Goal: Information Seeking & Learning: Learn about a topic

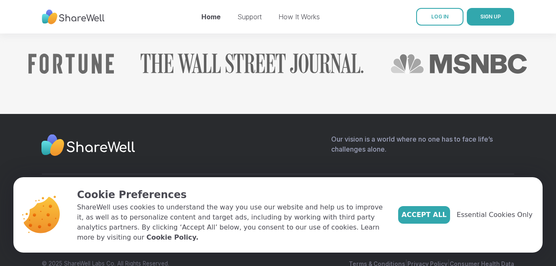
scroll to position [978, 0]
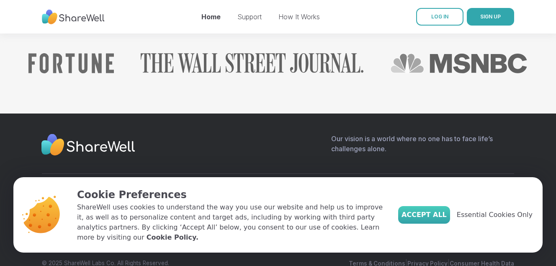
click at [431, 219] on span "Accept All" at bounding box center [424, 215] width 45 height 10
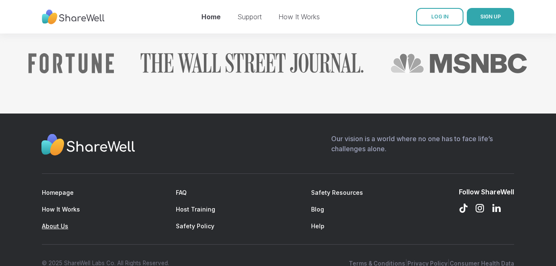
click at [61, 222] on link "About Us" at bounding box center [55, 225] width 26 height 7
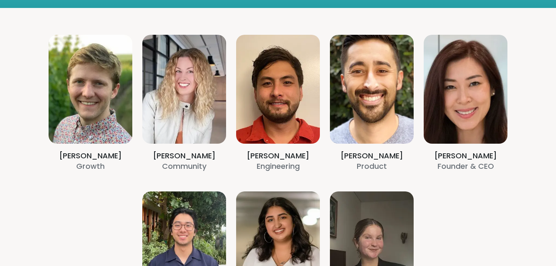
scroll to position [187, 0]
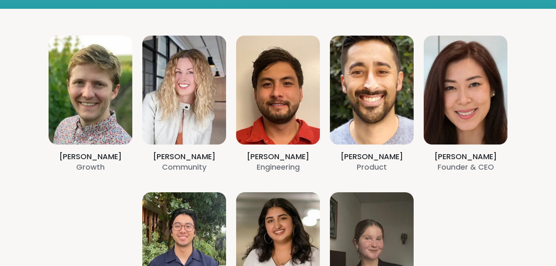
click at [98, 155] on section "[PERSON_NAME] Growth [PERSON_NAME] Community [PERSON_NAME] Engineering [PERSON_…" at bounding box center [278, 182] width 556 height 347
click at [104, 127] on section "[PERSON_NAME] Growth [PERSON_NAME] Community [PERSON_NAME] Engineering [PERSON_…" at bounding box center [278, 182] width 556 height 347
click at [194, 117] on section "[PERSON_NAME] Growth [PERSON_NAME] Community [PERSON_NAME] Engineering [PERSON_…" at bounding box center [278, 182] width 556 height 347
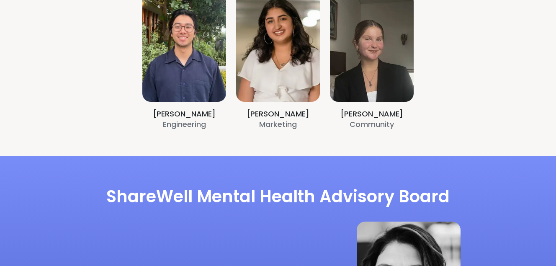
scroll to position [405, 0]
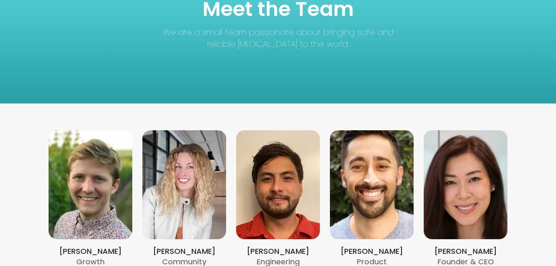
scroll to position [29, 0]
